Goal: Check status: Check status

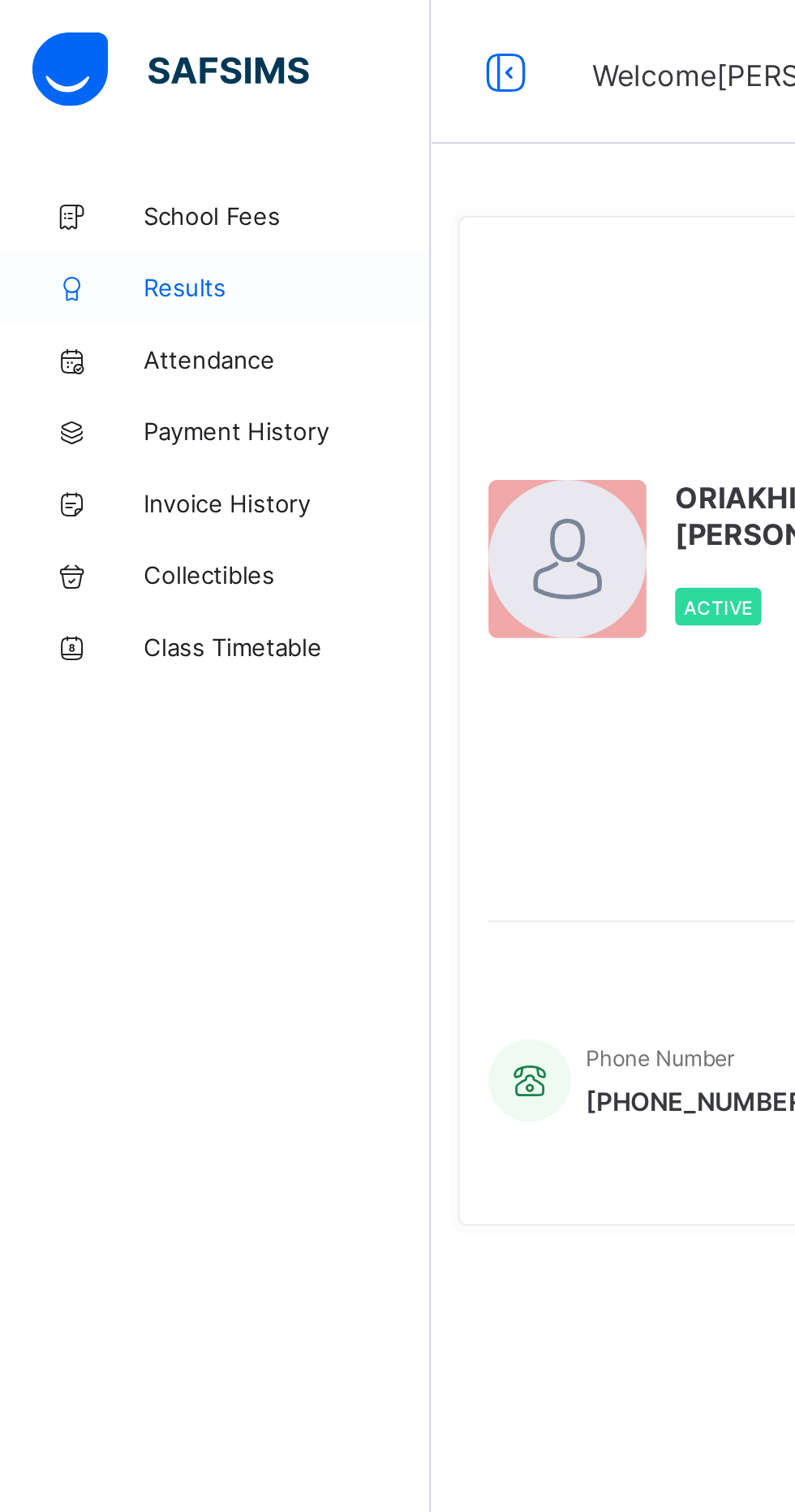
click at [74, 122] on link "Results" at bounding box center [97, 129] width 195 height 32
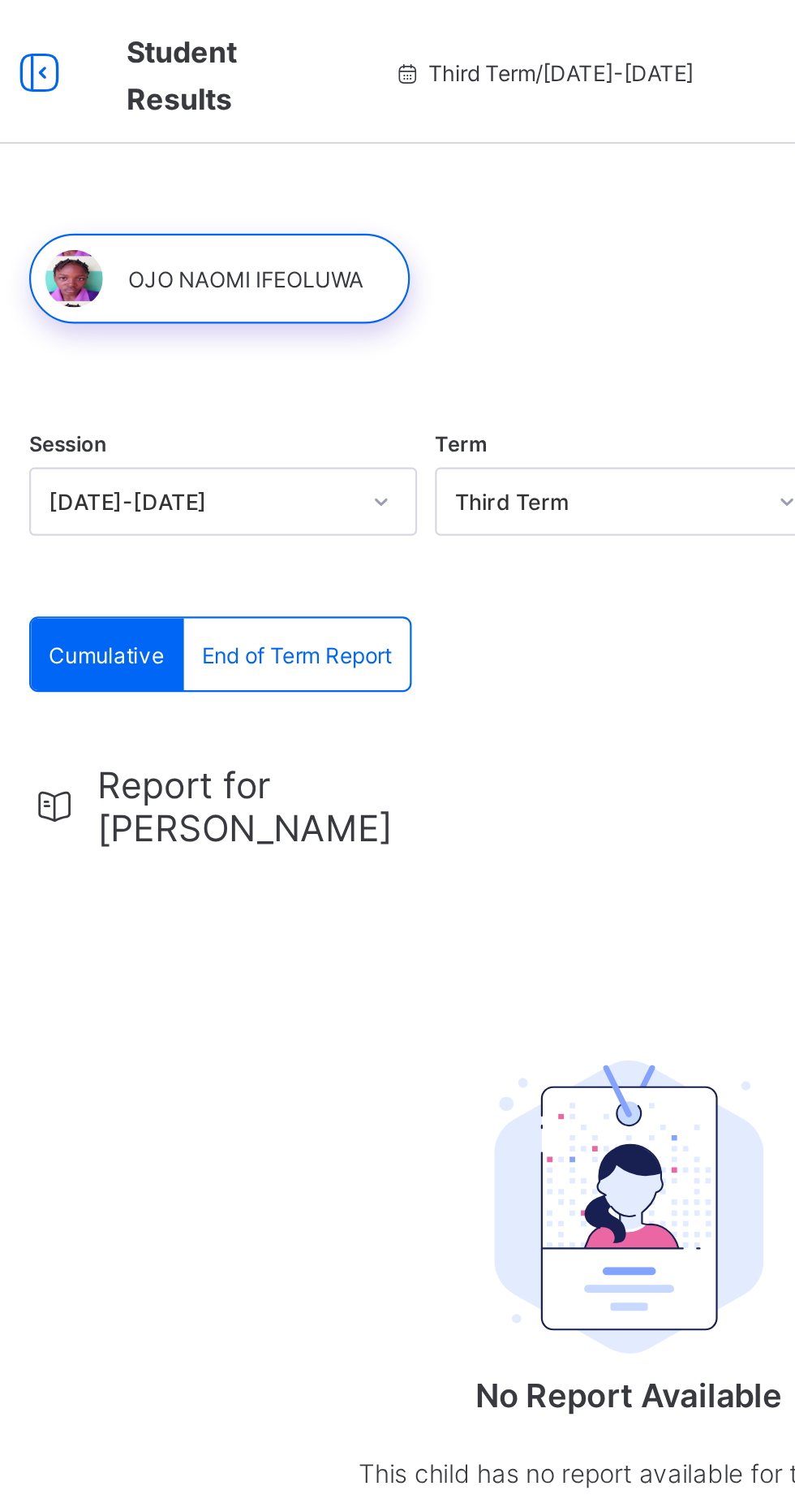
click at [288, 351] on span "Report for [PERSON_NAME]" at bounding box center [327, 364] width 145 height 39
click at [321, 288] on div "End of Term Report" at bounding box center [344, 295] width 102 height 32
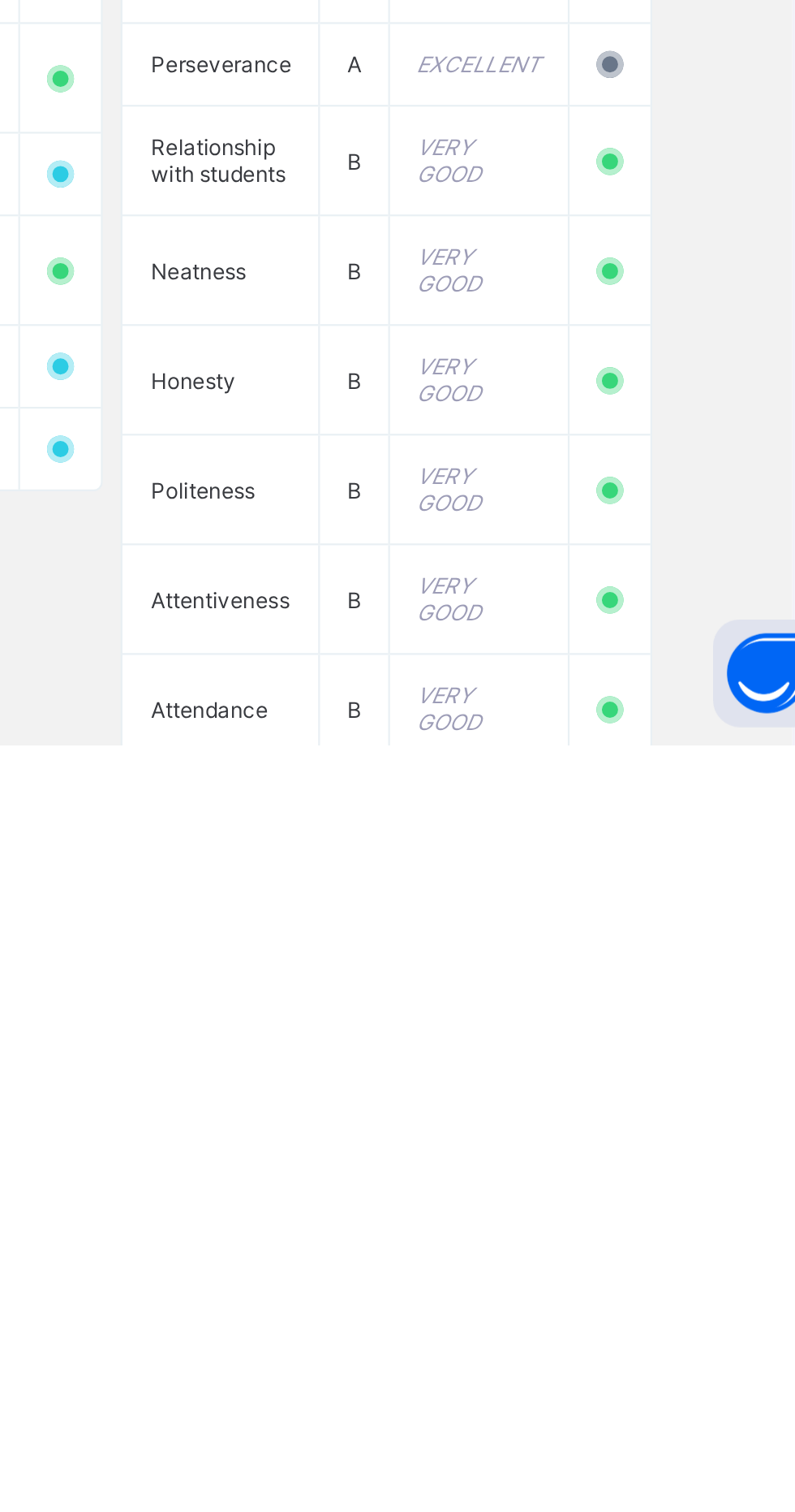
scroll to position [689, 0]
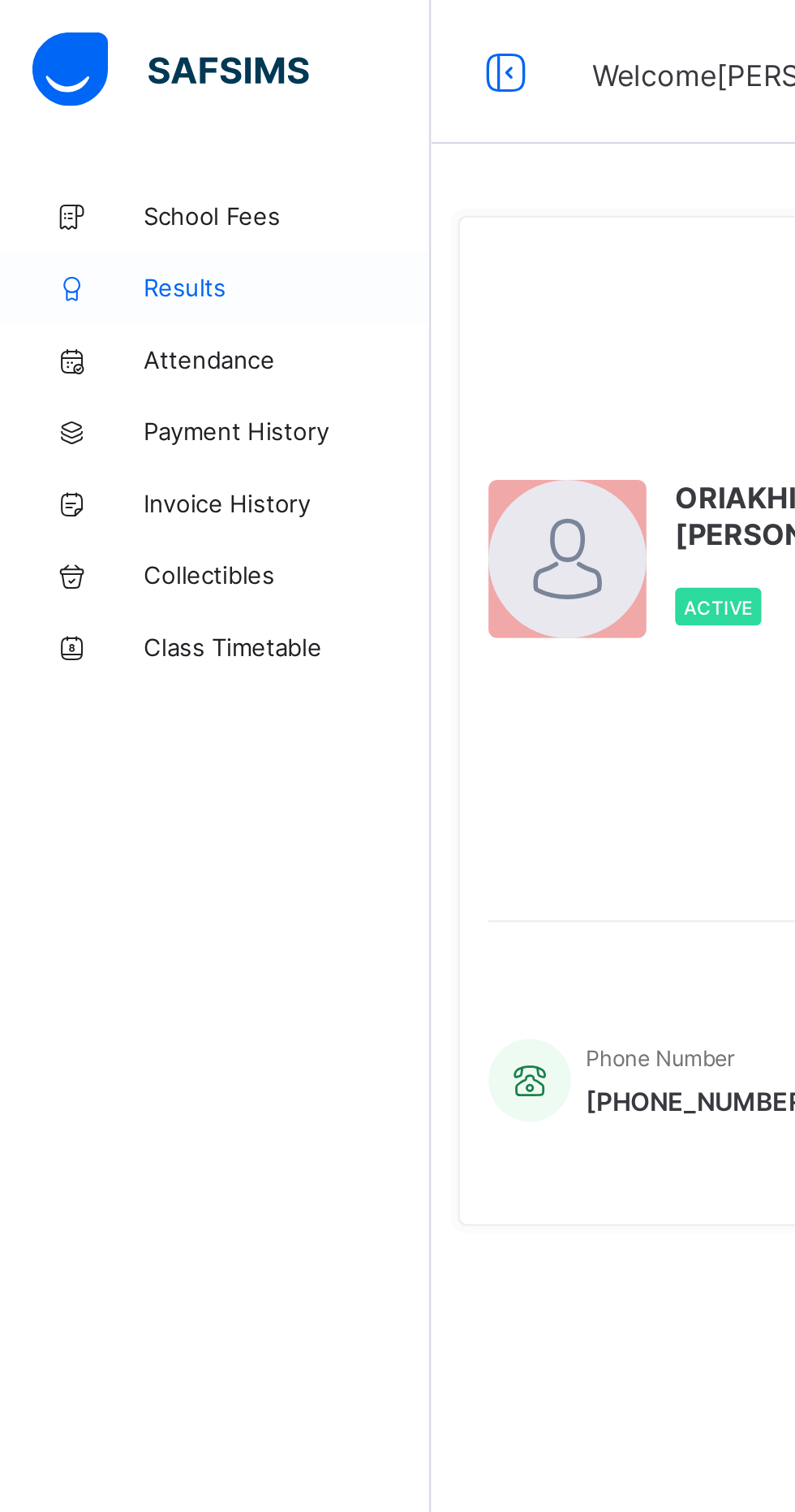
click at [82, 132] on span "Results" at bounding box center [130, 130] width 130 height 13
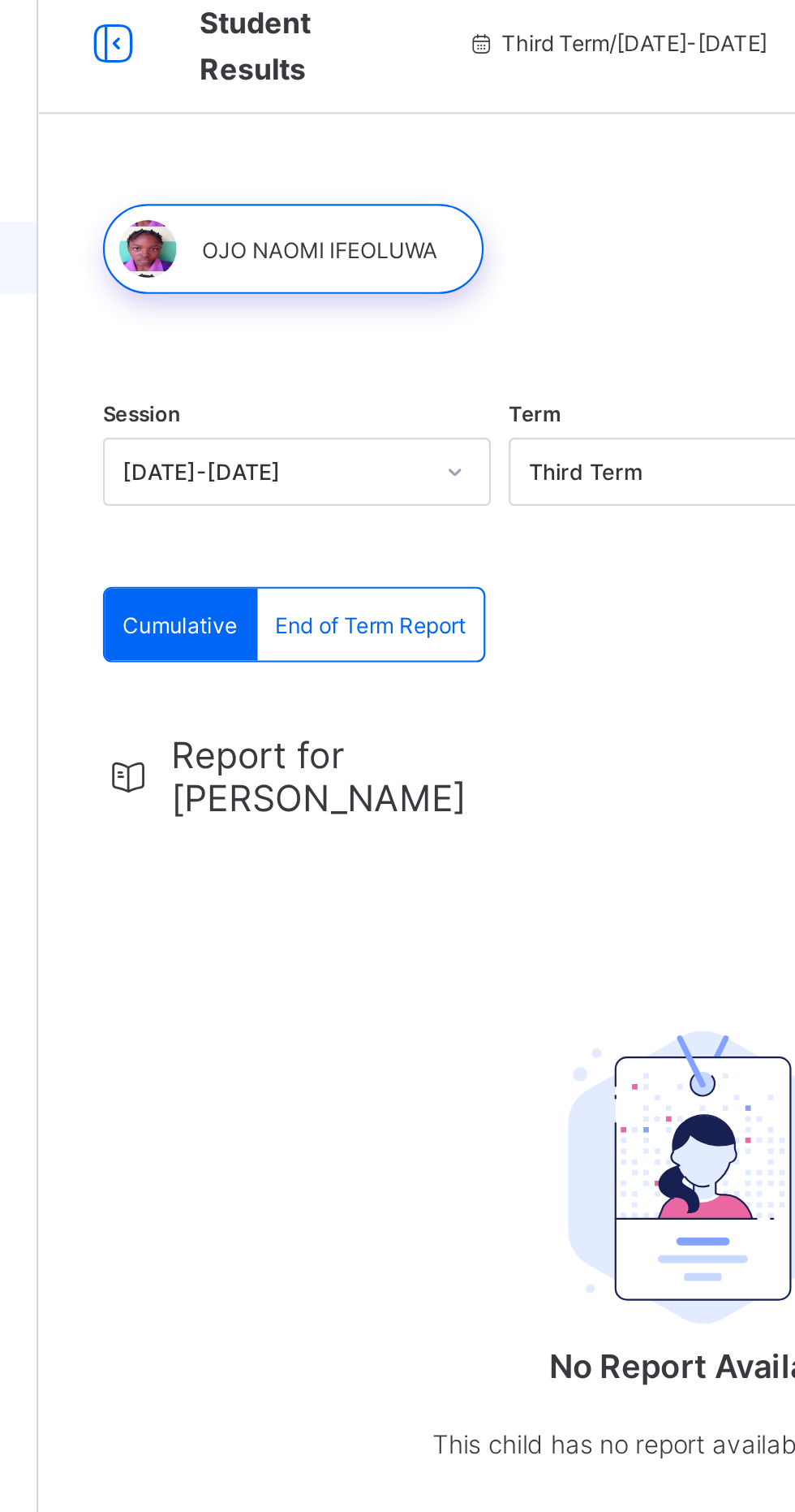
click at [369, 288] on div "End of Term Report" at bounding box center [344, 295] width 102 height 32
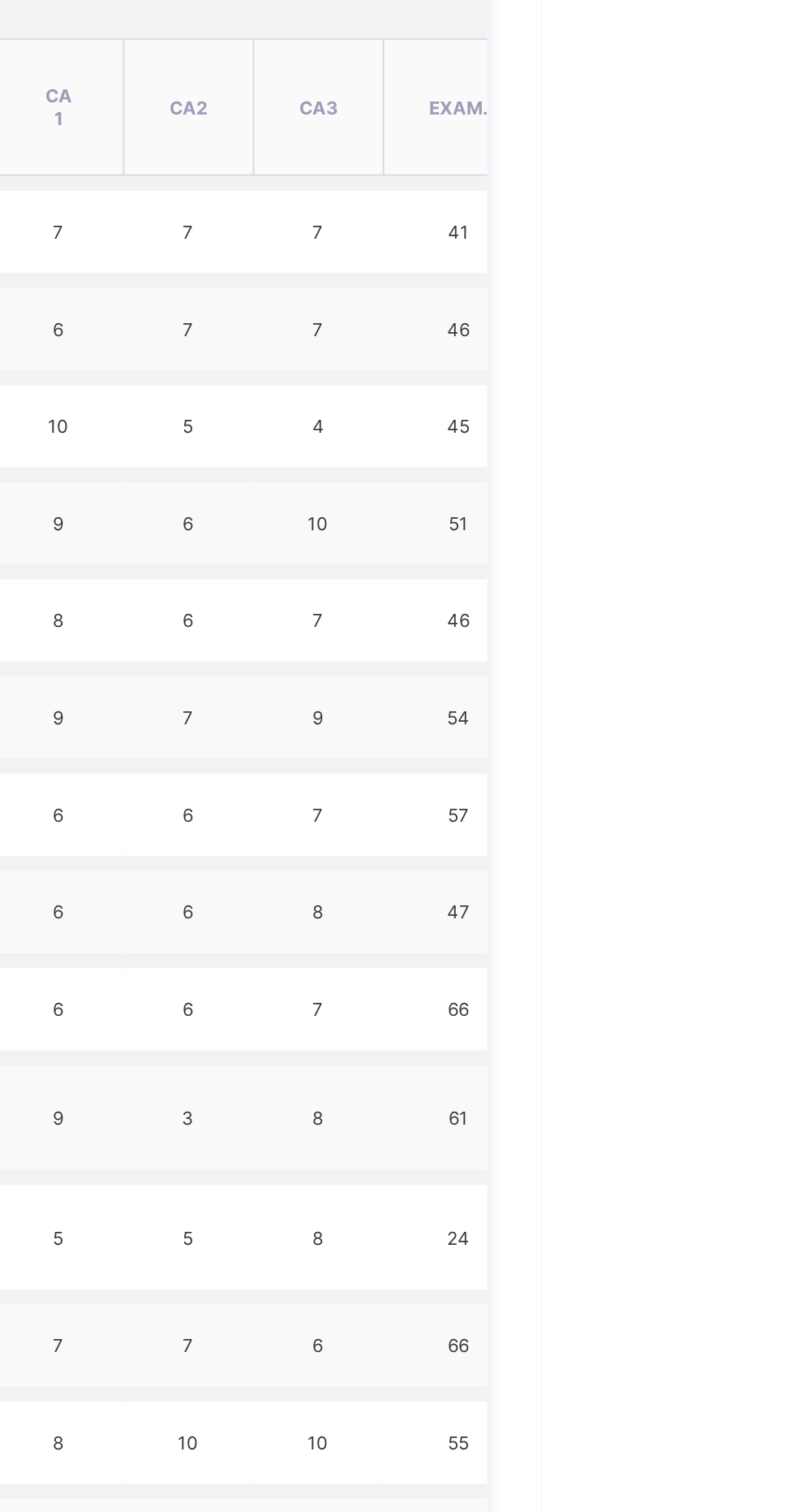
scroll to position [527, 0]
